Goal: Information Seeking & Learning: Find specific page/section

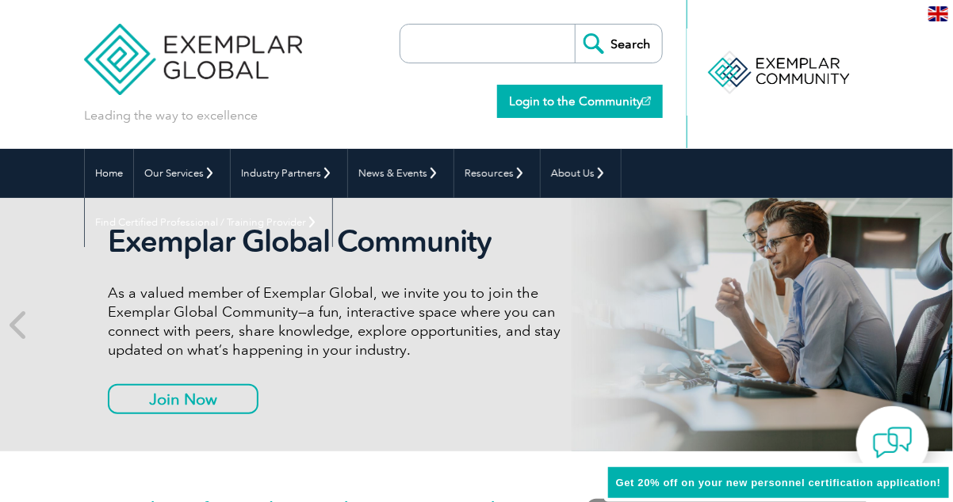
click at [553, 101] on link "Login to the Community" at bounding box center [580, 101] width 166 height 33
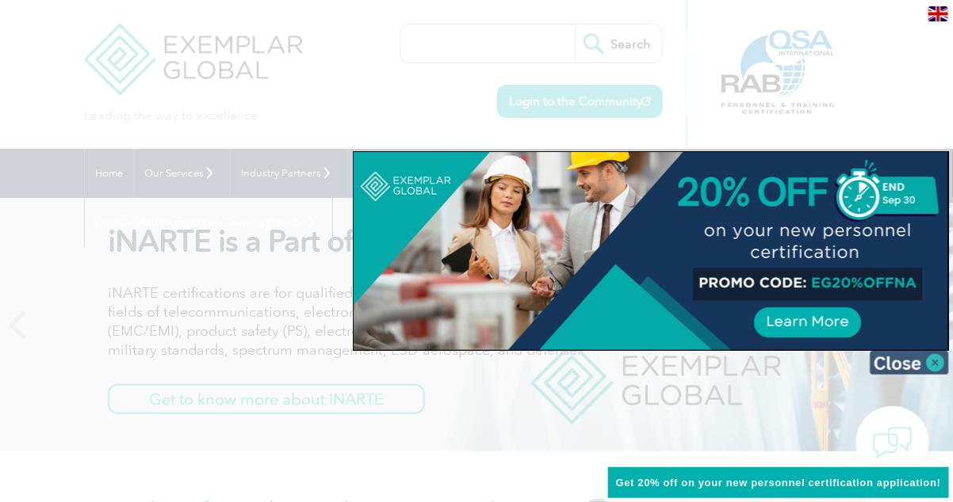
click at [896, 367] on img at bounding box center [908, 363] width 79 height 24
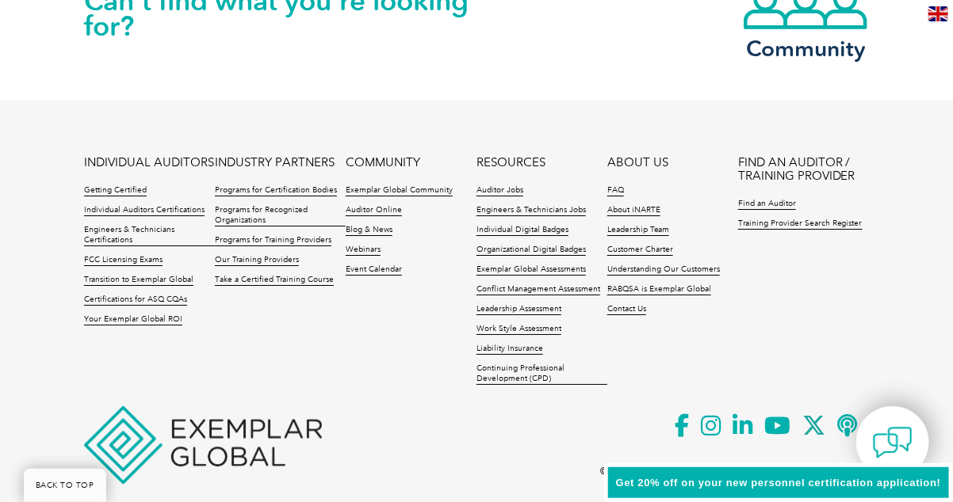
scroll to position [3739, 0]
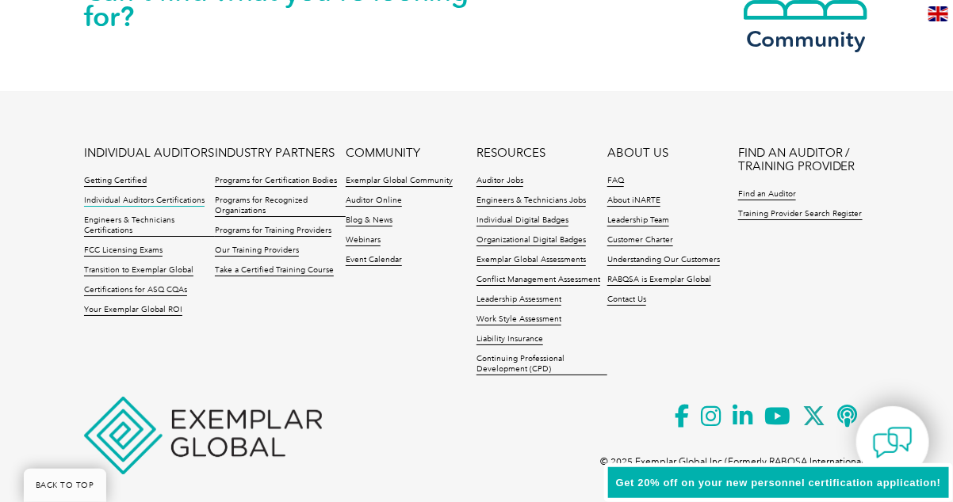
click at [109, 196] on link "Individual Auditors Certifications" at bounding box center [144, 201] width 120 height 11
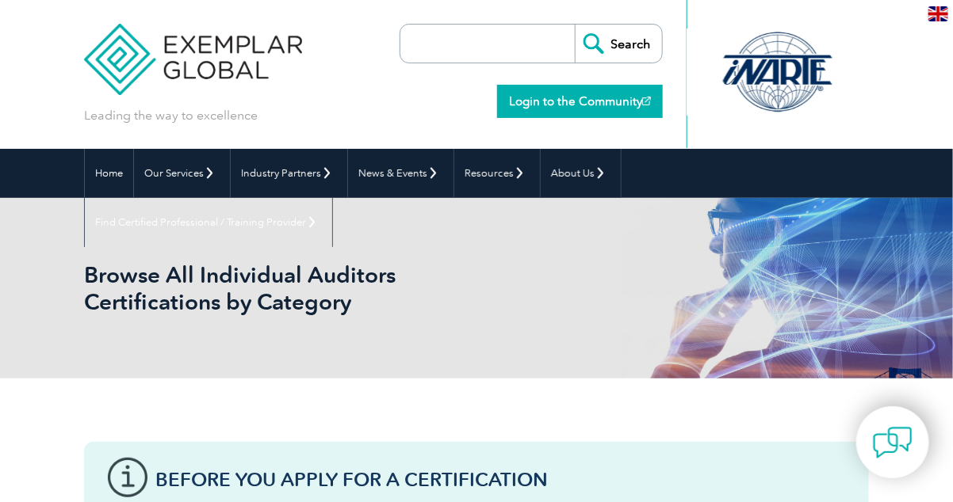
click at [645, 100] on img at bounding box center [646, 101] width 9 height 9
click at [116, 176] on link "Home" at bounding box center [109, 173] width 48 height 49
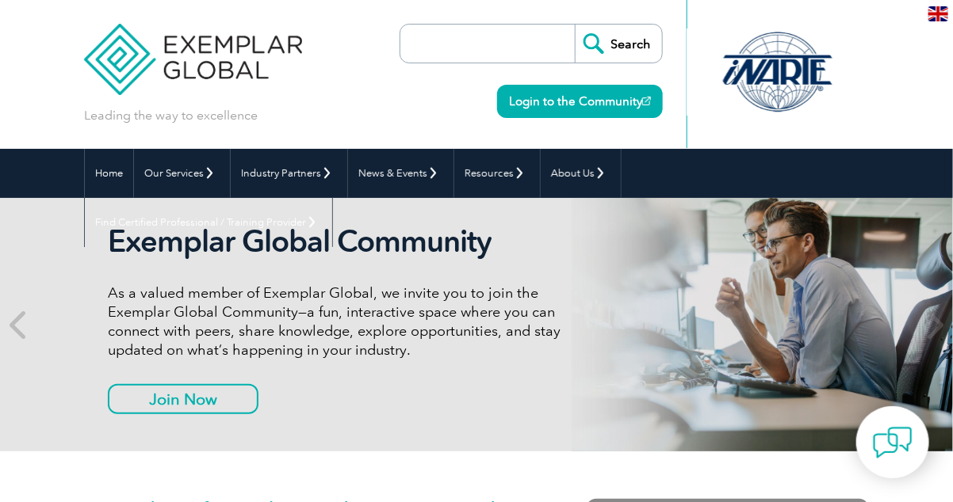
click at [932, 19] on img at bounding box center [938, 13] width 20 height 15
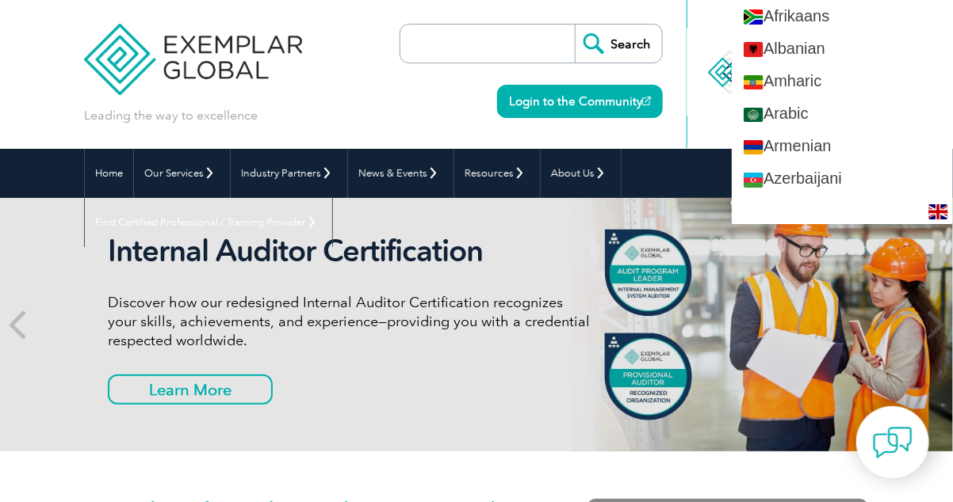
click at [330, 102] on div "Leading the way to excellence Search Login to the Community ▼" at bounding box center [476, 74] width 785 height 149
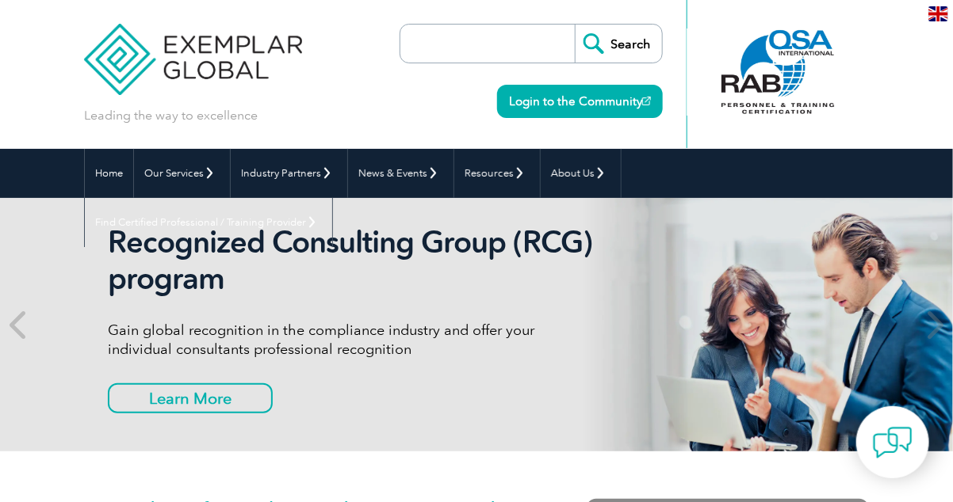
click at [424, 36] on input "search" at bounding box center [491, 44] width 166 height 38
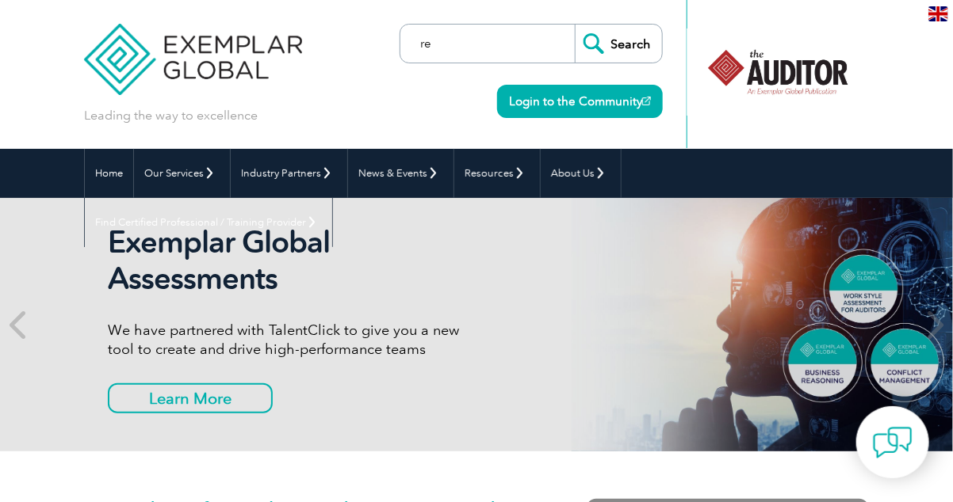
type input "r"
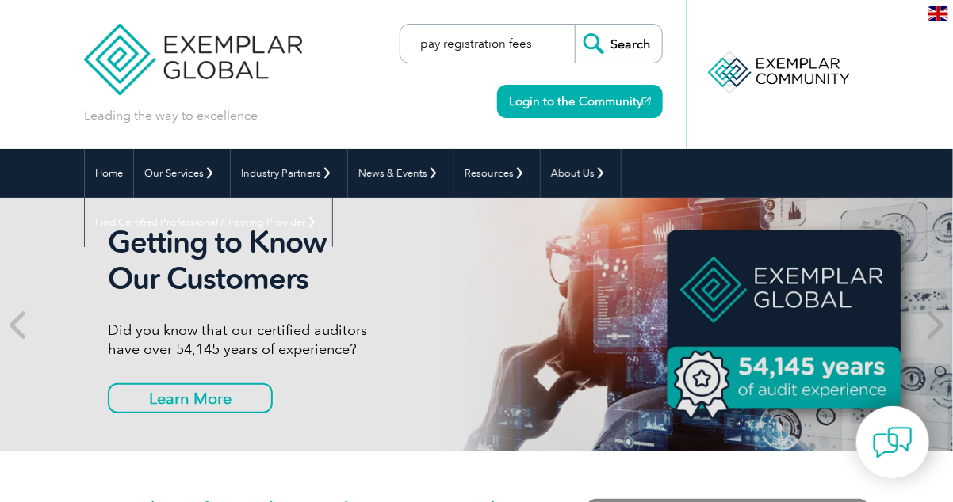
type input "pay registration fees"
click at [575, 25] on input "Search" at bounding box center [618, 44] width 87 height 38
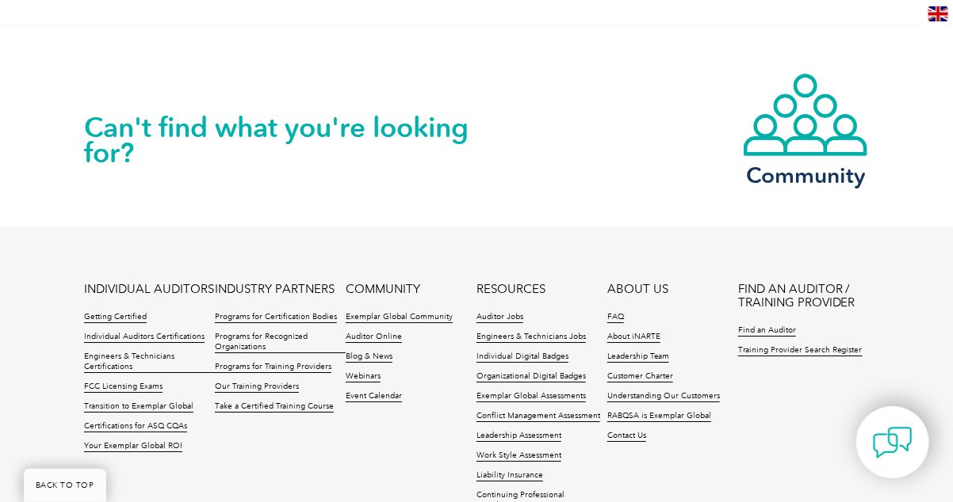
scroll to position [1627, 0]
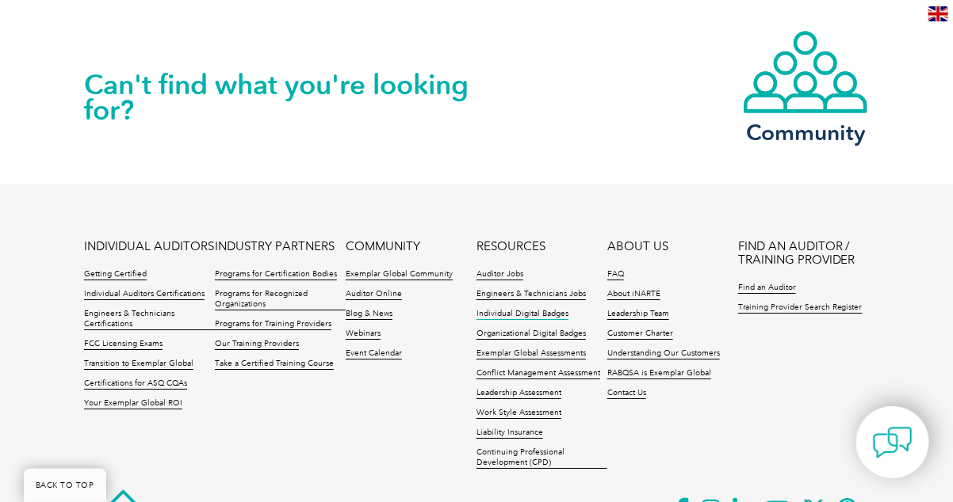
click at [514, 309] on link "Individual Digital Badges" at bounding box center [522, 314] width 92 height 11
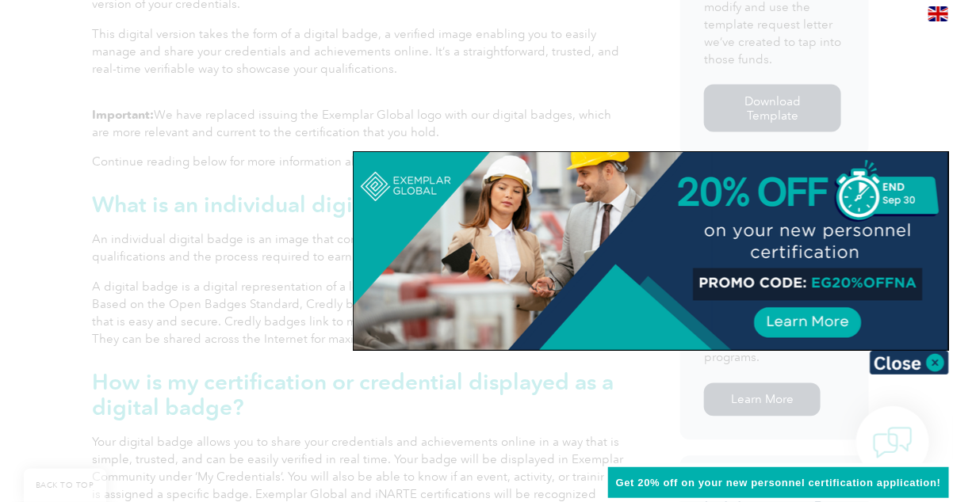
scroll to position [856, 0]
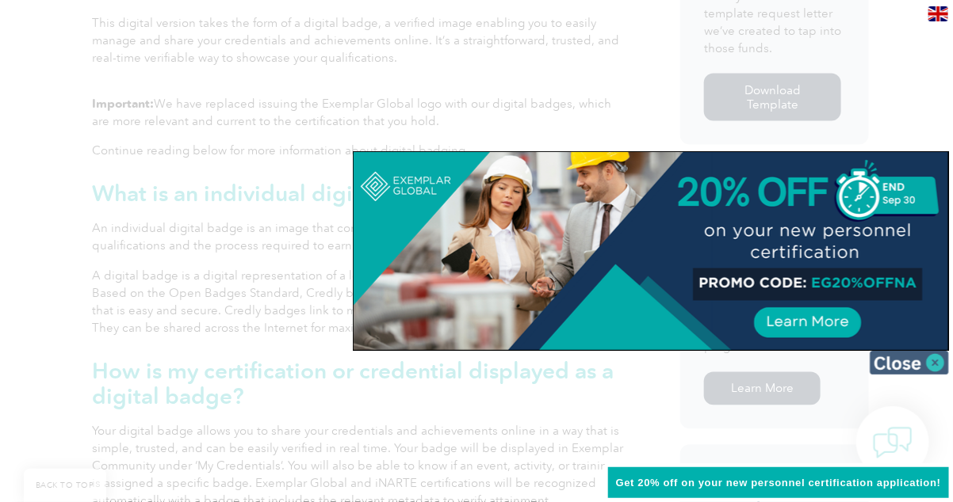
click at [935, 365] on img at bounding box center [908, 363] width 79 height 24
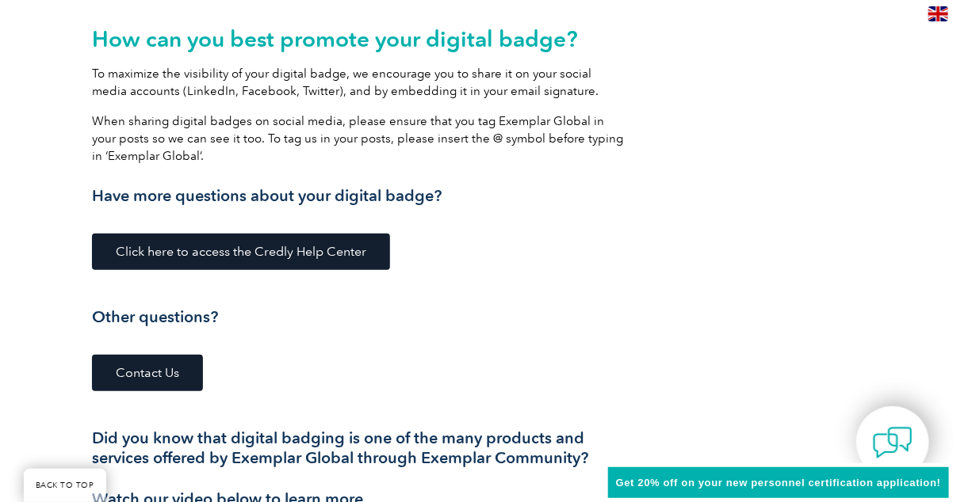
scroll to position [2147, 0]
